Goal: Find specific page/section: Locate a particular part of the current website

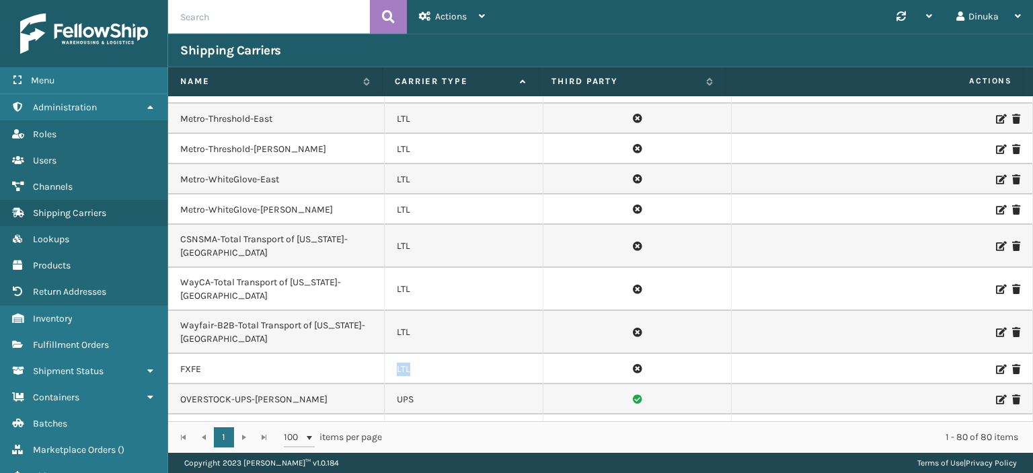
scroll to position [1937, 0]
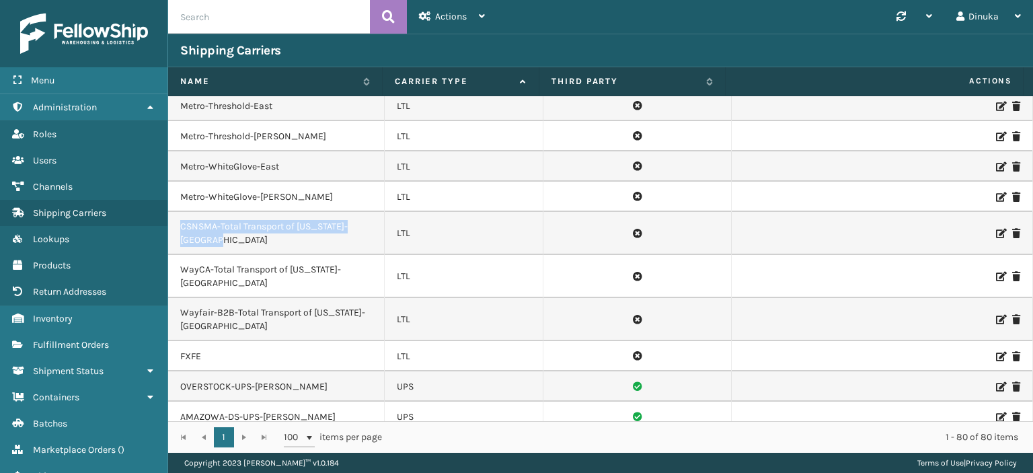
drag, startPoint x: 180, startPoint y: 190, endPoint x: 214, endPoint y: 206, distance: 37.3
click at [214, 212] on td "CSNSMA-Total Transport of [US_STATE]-[GEOGRAPHIC_DATA]" at bounding box center [276, 233] width 217 height 43
copy td "CSNSMA-Total Transport of [US_STATE]-[GEOGRAPHIC_DATA]"
click at [996, 229] on icon at bounding box center [1000, 233] width 8 height 9
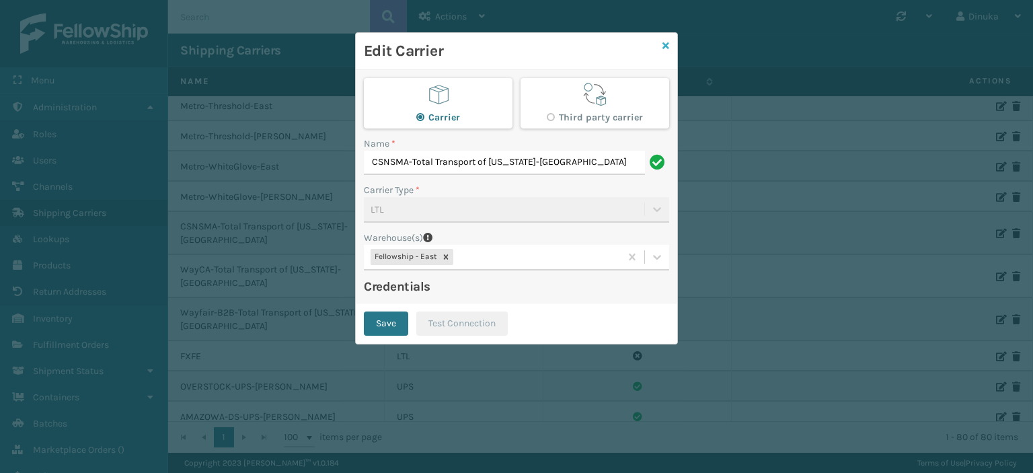
click at [666, 44] on icon at bounding box center [665, 45] width 7 height 9
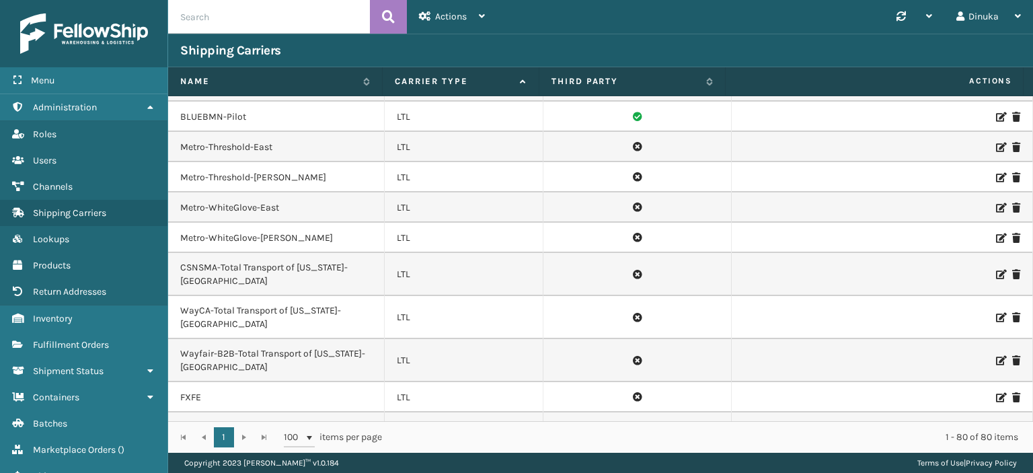
scroll to position [1910, 0]
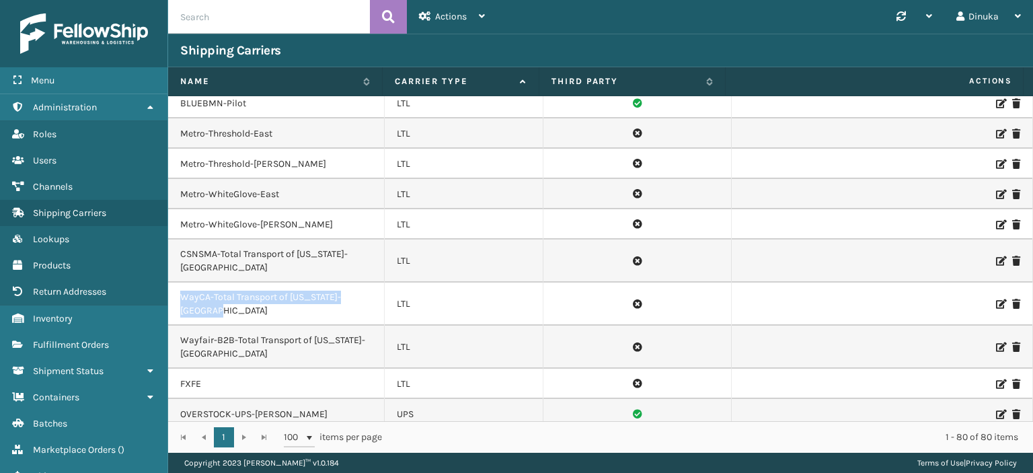
drag, startPoint x: 180, startPoint y: 259, endPoint x: 210, endPoint y: 276, distance: 34.6
click at [210, 282] on td "WayCA-Total Transport of [US_STATE]-[GEOGRAPHIC_DATA]" at bounding box center [276, 303] width 217 height 43
copy td "WayCA-Total Transport of [US_STATE]-[GEOGRAPHIC_DATA]"
click at [996, 299] on icon at bounding box center [1000, 303] width 8 height 9
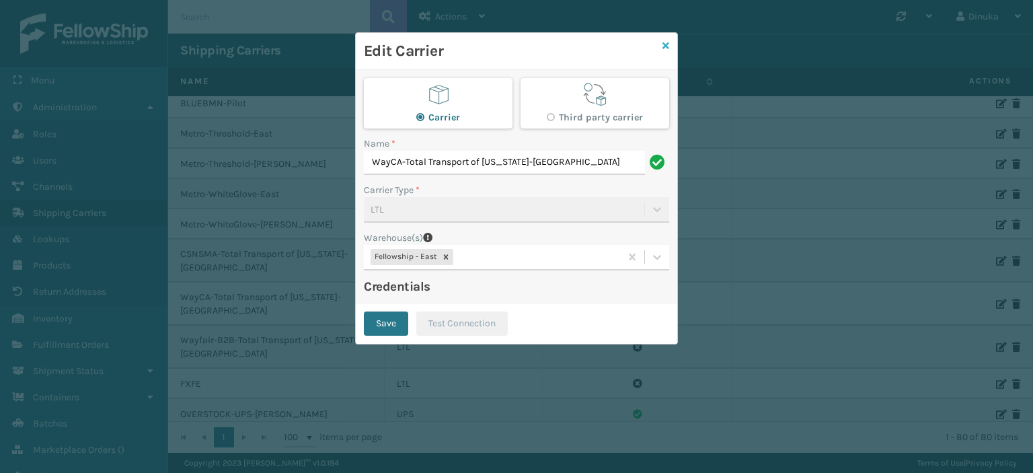
click at [662, 48] on icon at bounding box center [665, 45] width 7 height 9
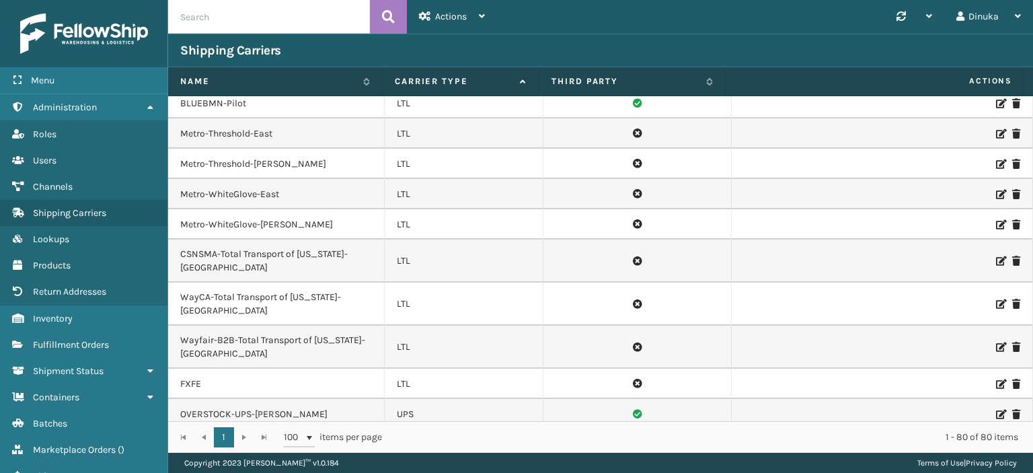
click at [210, 325] on td "Wayfair-B2B-Total Transport of [US_STATE]-[GEOGRAPHIC_DATA]" at bounding box center [276, 346] width 217 height 43
click at [202, 325] on td "Wayfair-B2B-Total Transport of [US_STATE]-[GEOGRAPHIC_DATA]" at bounding box center [276, 346] width 217 height 43
click at [184, 325] on td "Wayfair-B2B-Total Transport of [US_STATE]-[GEOGRAPHIC_DATA]" at bounding box center [276, 346] width 217 height 43
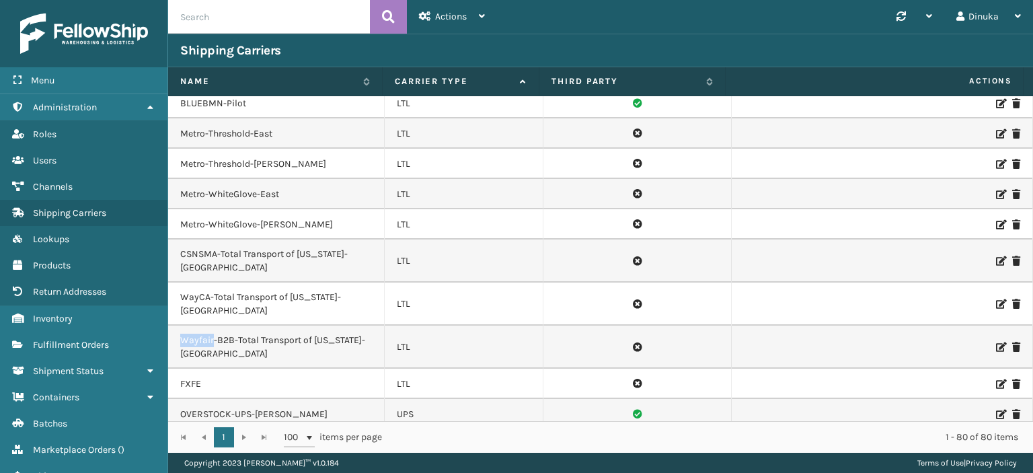
click at [184, 325] on td "Wayfair-B2B-Total Transport of [US_STATE]-[GEOGRAPHIC_DATA]" at bounding box center [276, 346] width 217 height 43
copy td "Wayfair-B2B-Total Transport of [US_STATE]-[GEOGRAPHIC_DATA]"
click at [996, 342] on icon at bounding box center [1000, 346] width 8 height 9
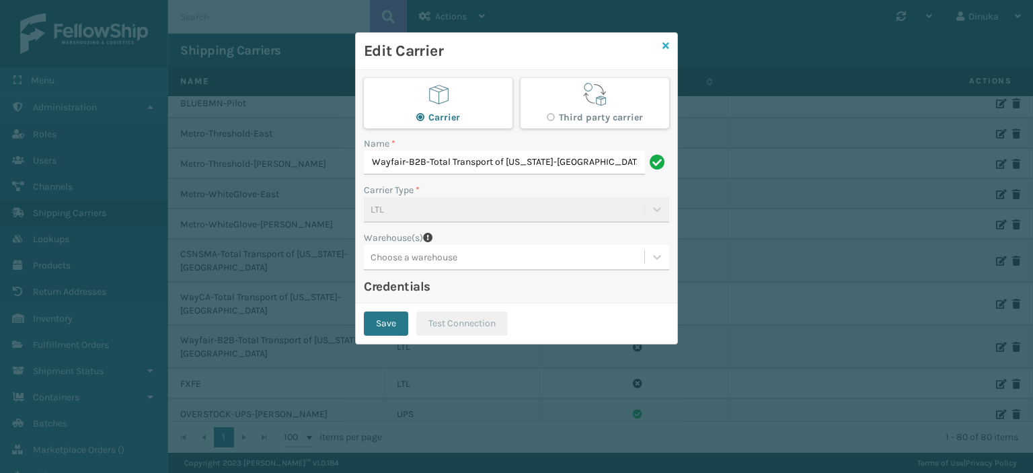
click at [666, 48] on icon at bounding box center [665, 45] width 7 height 9
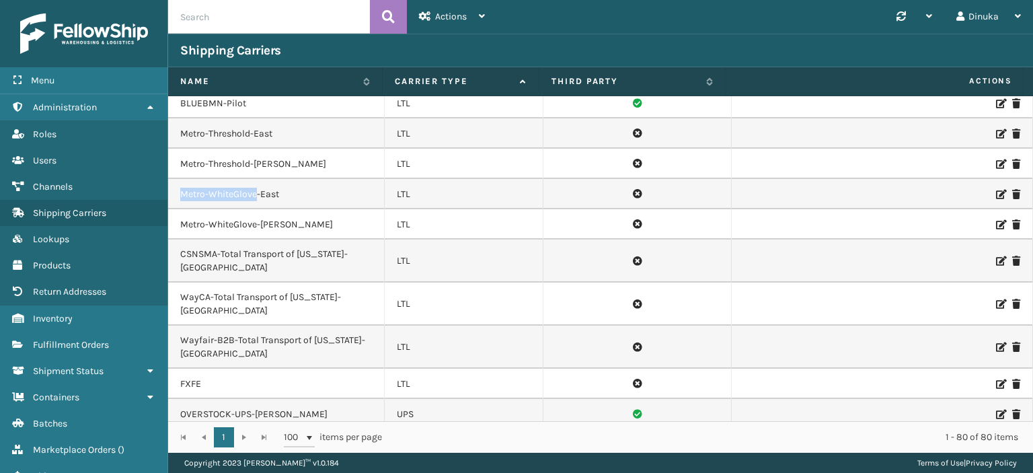
drag, startPoint x: 182, startPoint y: 158, endPoint x: 256, endPoint y: 155, distance: 74.0
click at [256, 179] on td "Metro-WhiteGlove-East" at bounding box center [276, 194] width 217 height 30
copy td "Metro-WhiteGlove"
